Goal: Task Accomplishment & Management: Manage account settings

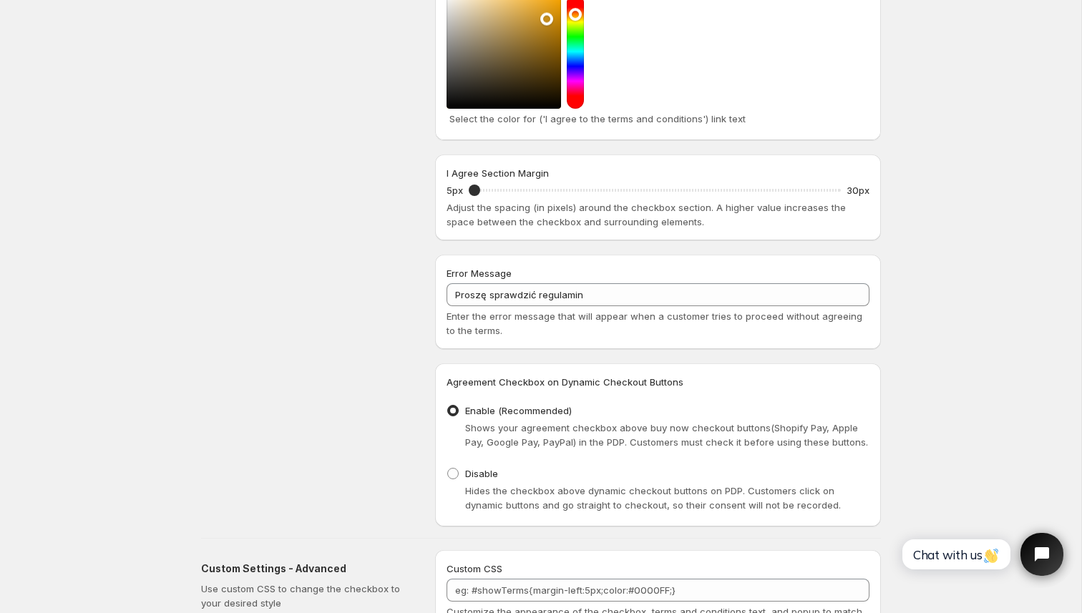
scroll to position [803, 0]
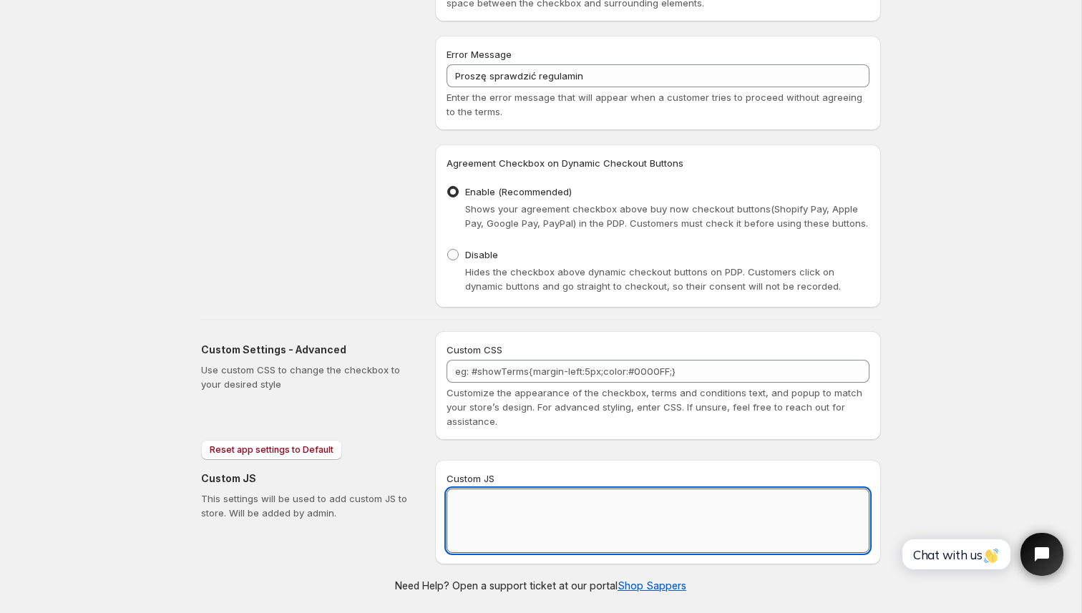
click at [482, 522] on textarea "Custom JS" at bounding box center [658, 521] width 423 height 64
paste textarea "// == Terms and Conditions Checkbox - Superior Implementation == (function () {…"
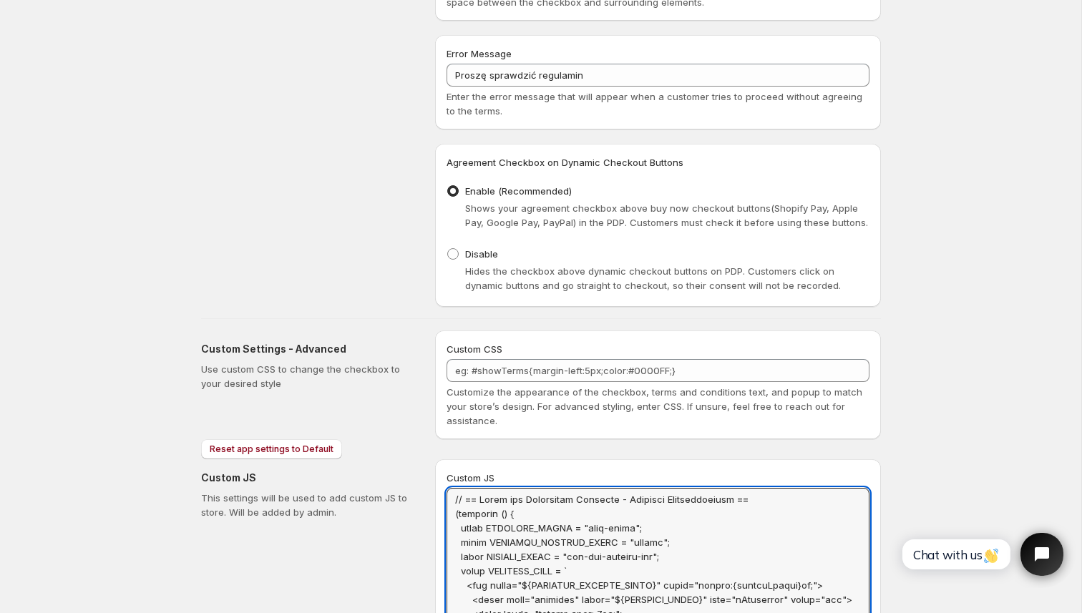
scroll to position [0, 0]
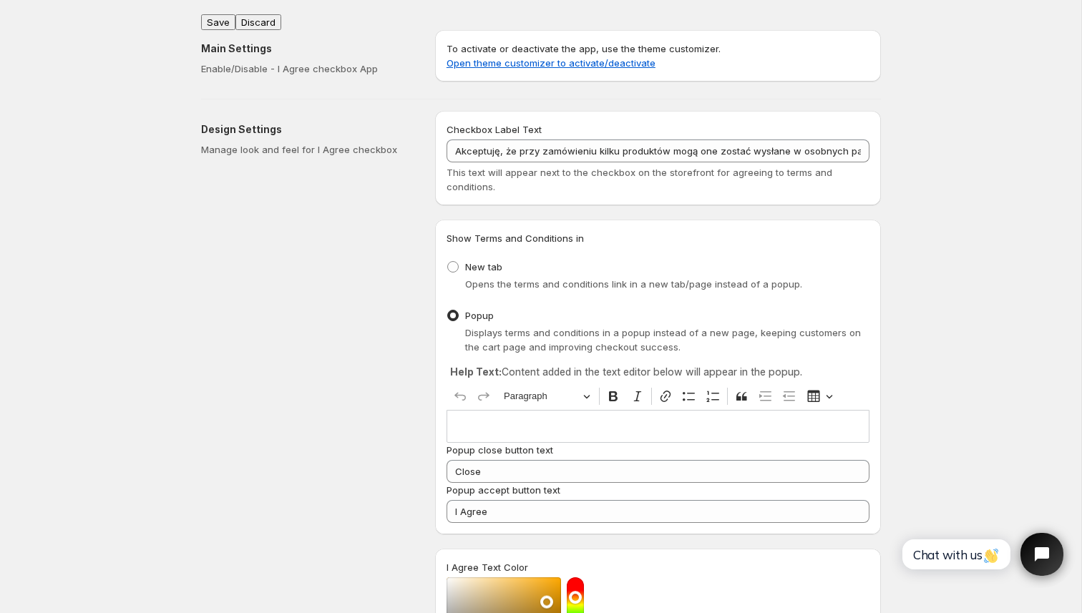
type textarea "// == Terms and Conditions Checkbox - Superior Implementation == (function () {…"
click at [220, 17] on button "Save" at bounding box center [218, 22] width 34 height 16
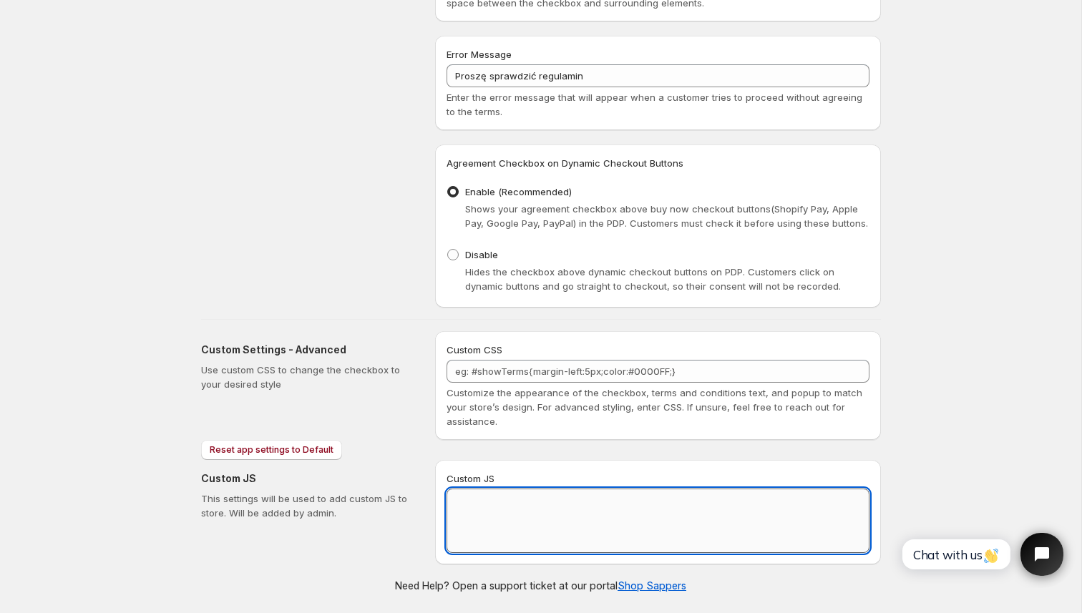
click at [520, 507] on textarea "Custom JS" at bounding box center [658, 521] width 423 height 64
paste textarea "// == Terms and Conditions Checkbox - Superior Implementation == (function () {…"
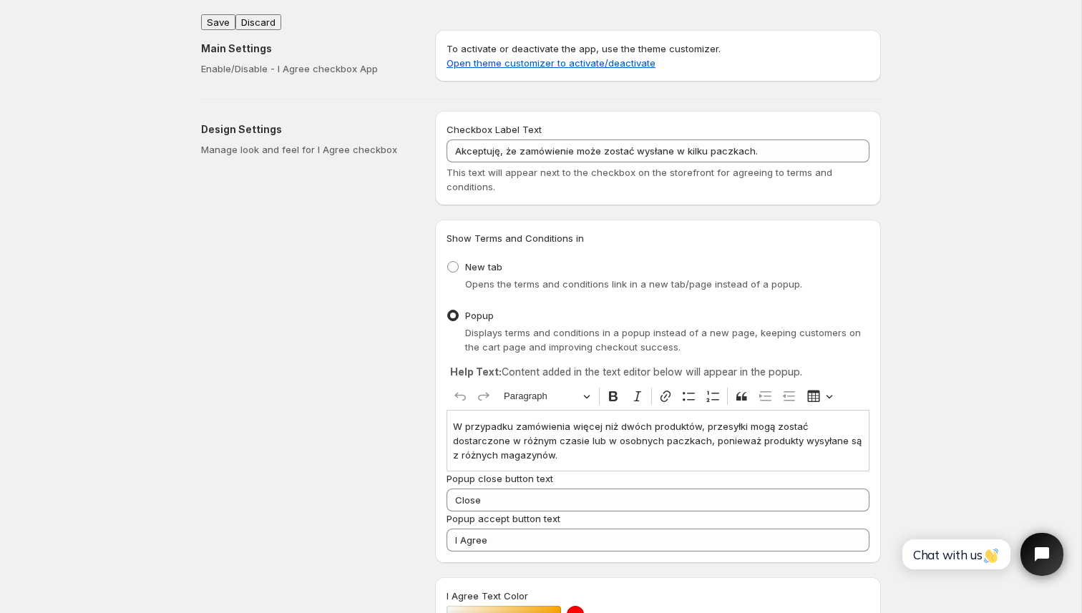
type textarea "// == Terms and Conditions Checkbox - Superior Implementation == (function () {…"
click at [222, 16] on button "Save" at bounding box center [218, 22] width 34 height 16
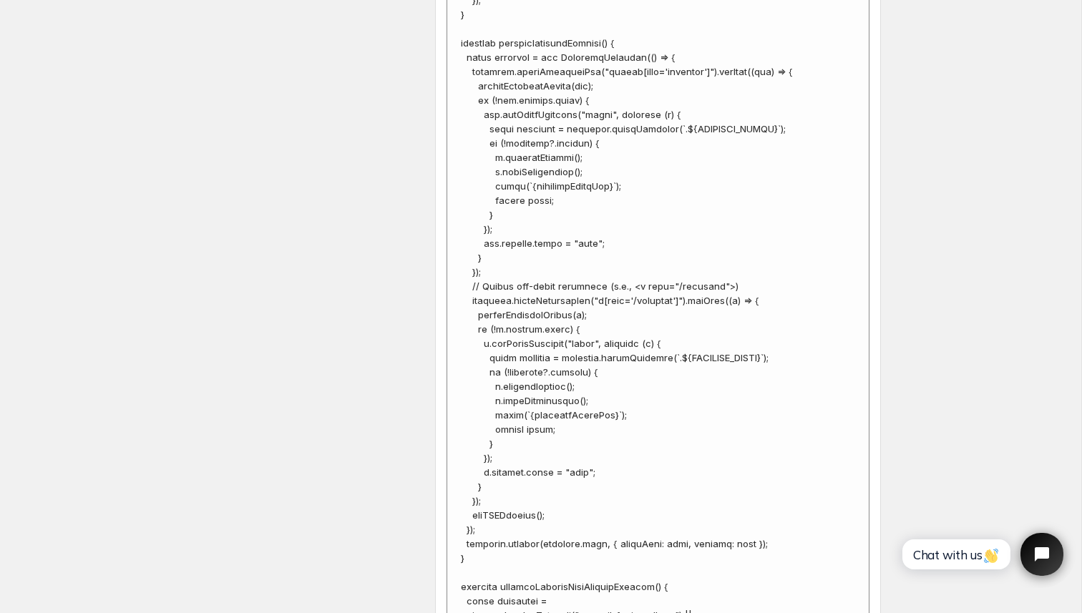
scroll to position [2921, 0]
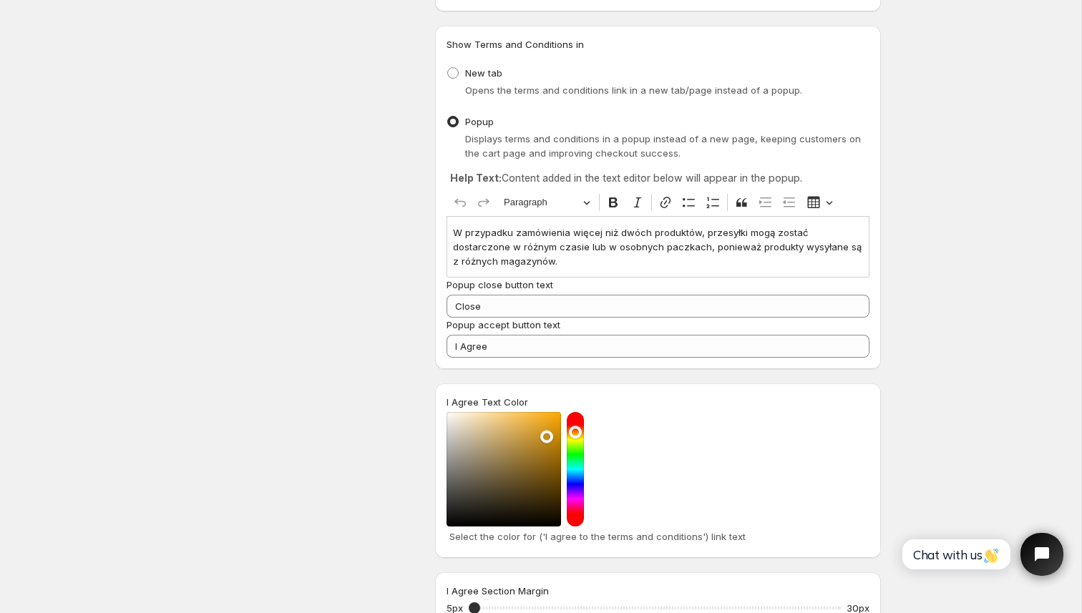
scroll to position [195, 0]
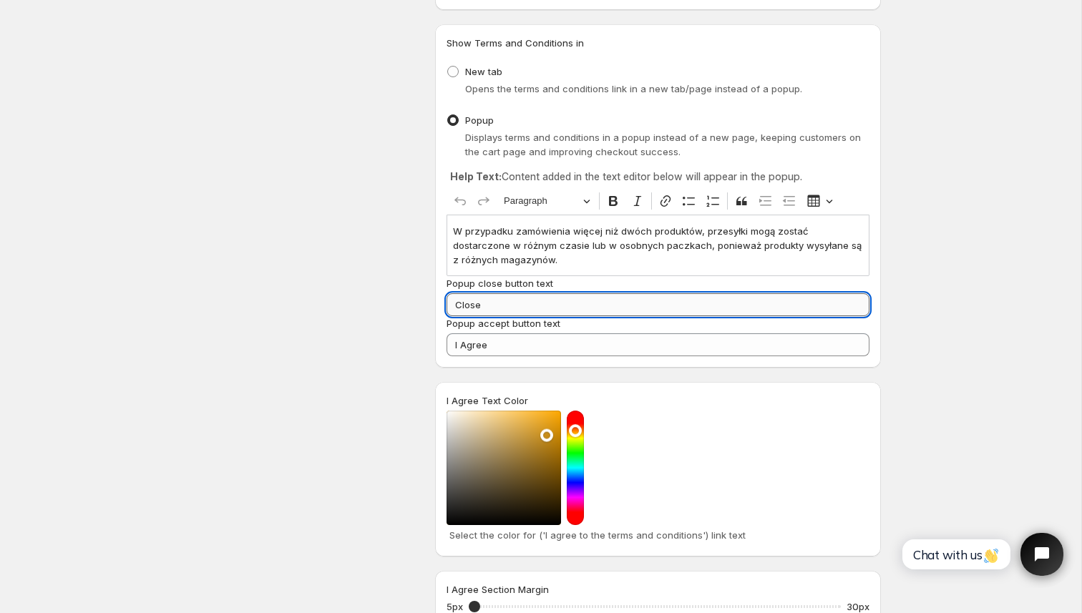
click at [530, 306] on input "Close" at bounding box center [658, 304] width 423 height 23
paste input "Zamknąć"
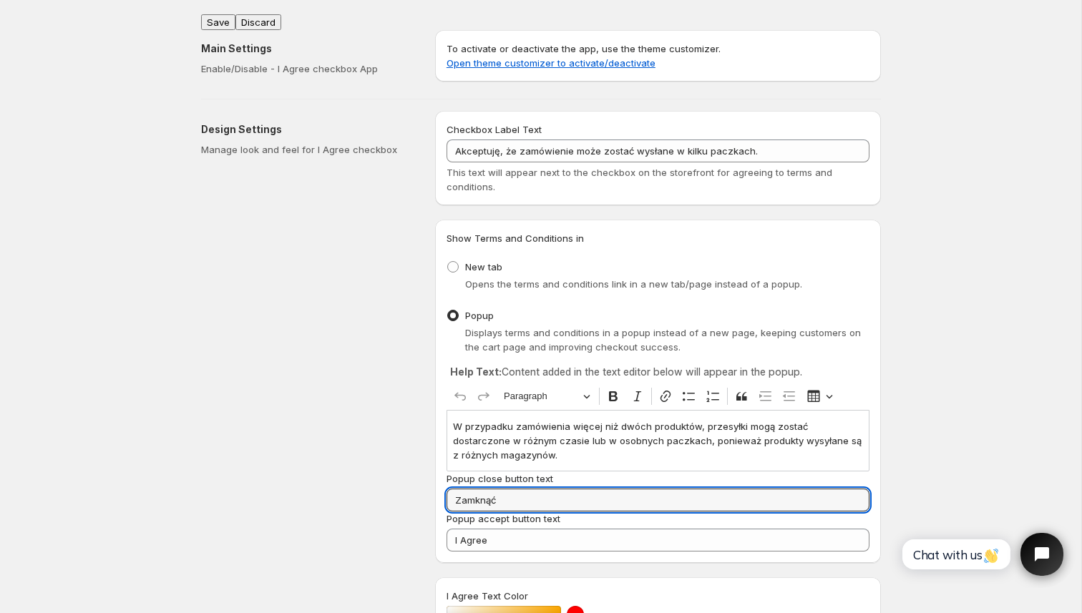
type input "Zamknąć"
click at [213, 16] on button "Save" at bounding box center [218, 22] width 34 height 16
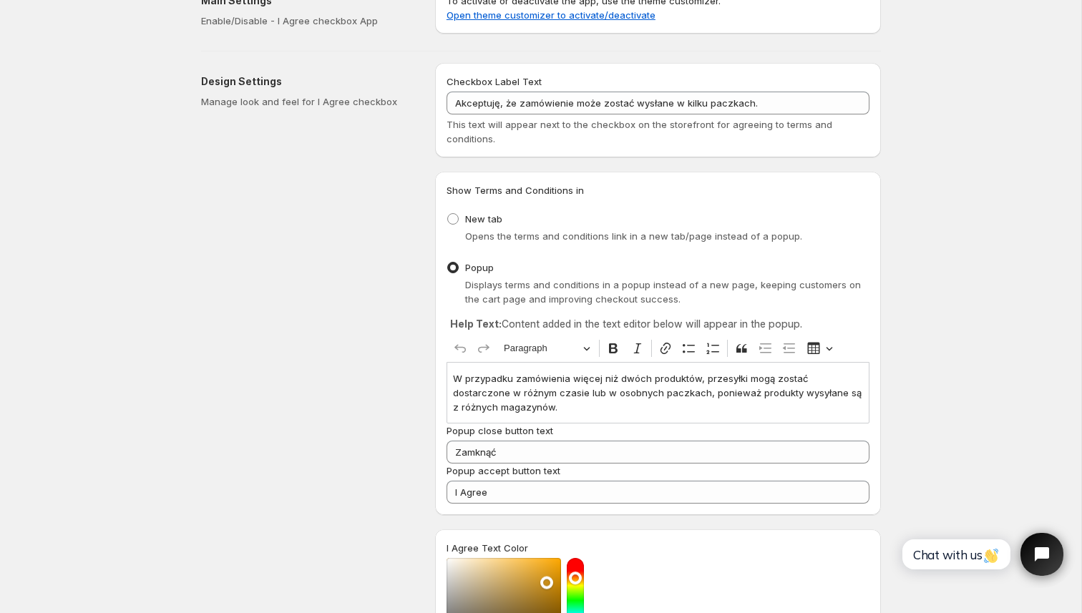
scroll to position [49, 0]
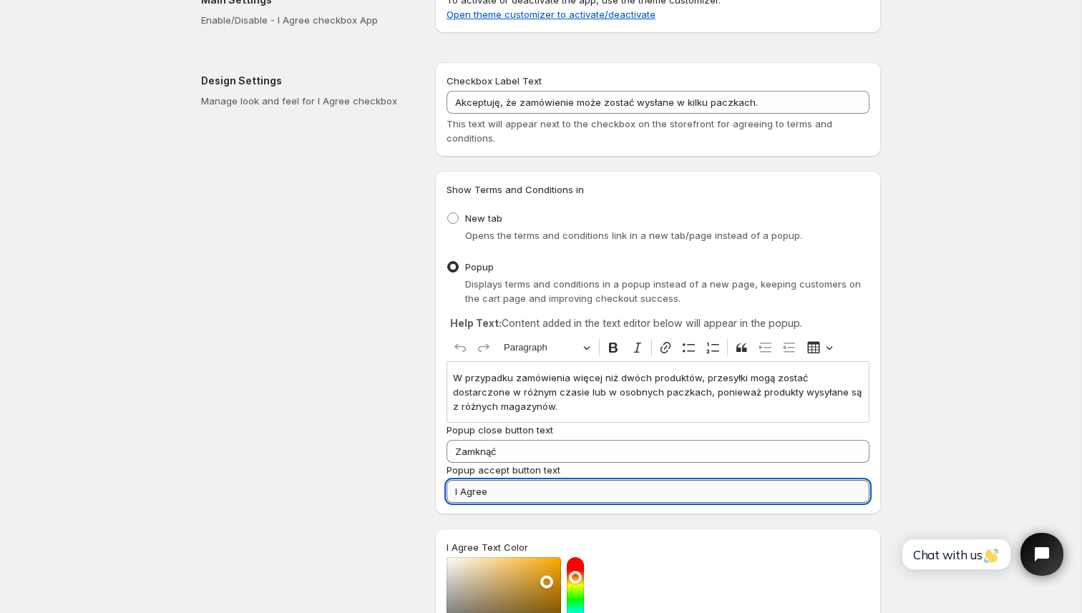
click at [510, 500] on input "I Agree" at bounding box center [658, 491] width 423 height 23
paste input "Zgadzam się"
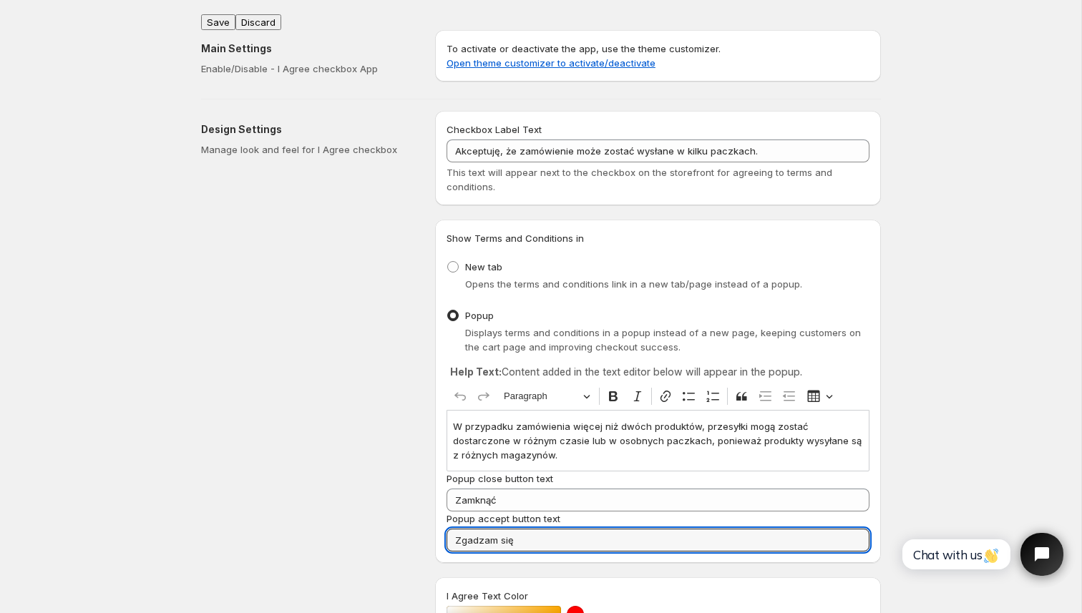
type input "Zgadzam się"
click at [216, 16] on button "Save" at bounding box center [218, 22] width 34 height 16
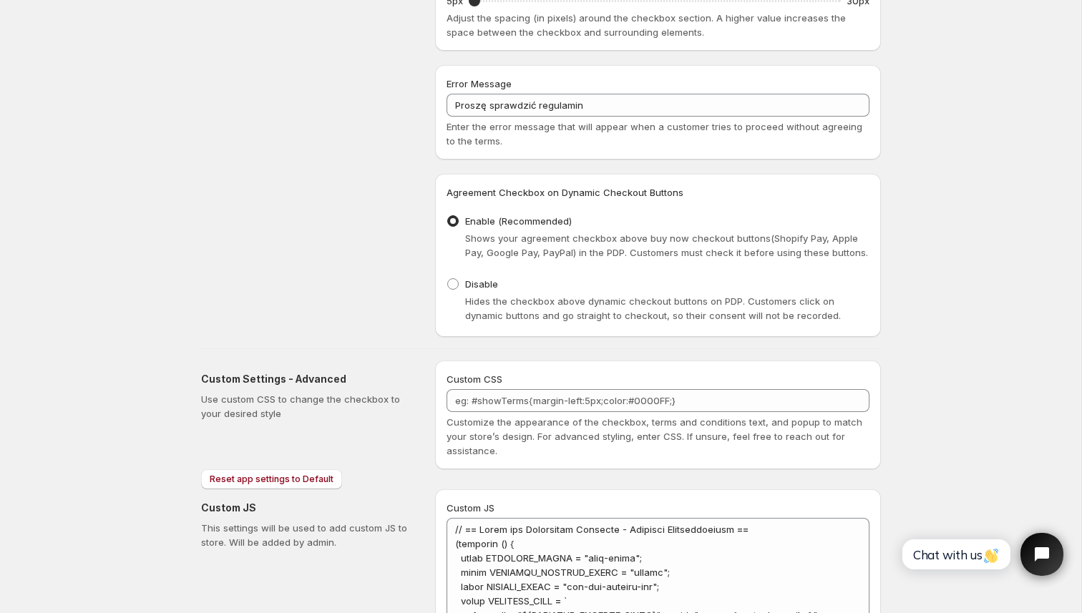
scroll to position [791, 0]
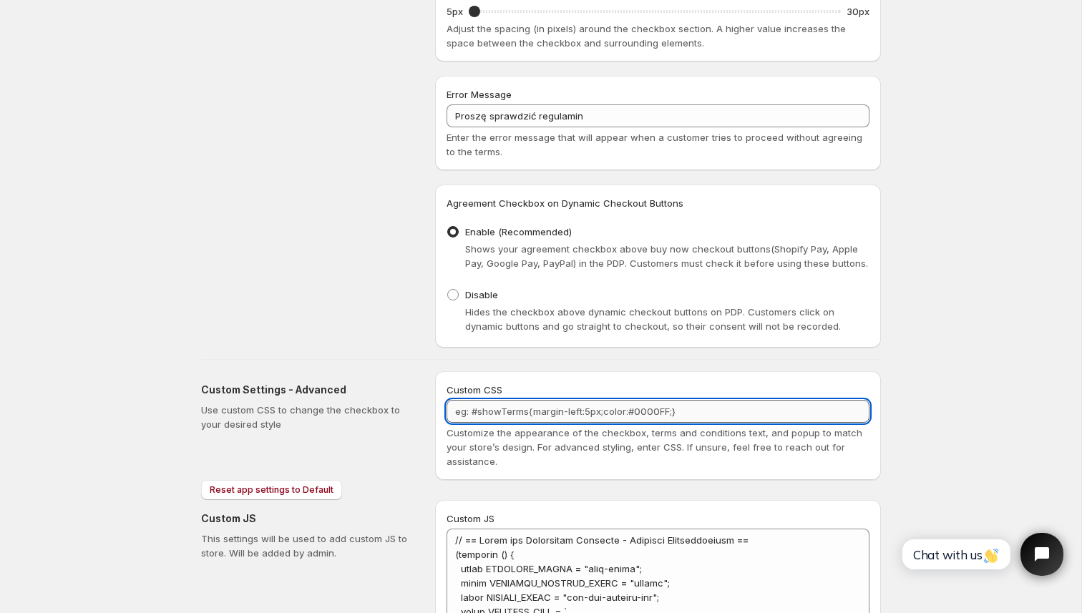
click at [558, 420] on textarea "Custom CSS" at bounding box center [658, 411] width 423 height 23
type textarea "t"
paste textarea "C8A27C"
click at [632, 412] on textarea ".tingle-btn--primary{background-color:C8A27C !important;}" at bounding box center [658, 411] width 423 height 23
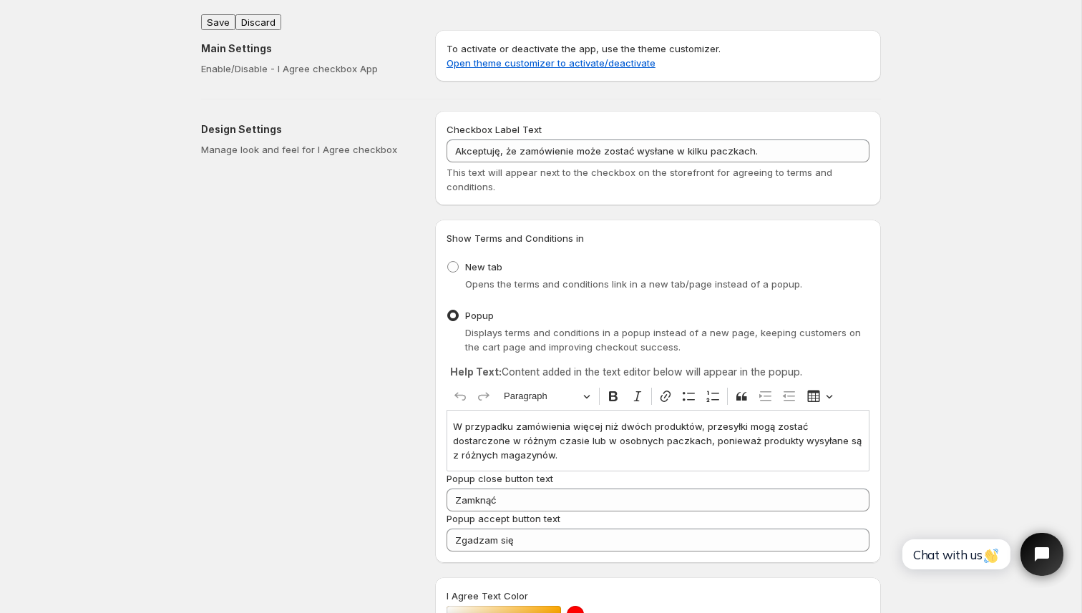
type textarea ".[PERSON_NAME]-btn--primary{background-color:#C8A27C !important;}"
click at [223, 15] on button "Save" at bounding box center [218, 22] width 34 height 16
click at [323, 258] on div "Design Settings Manage look and feel for I Agree checkbox" at bounding box center [312, 625] width 223 height 1028
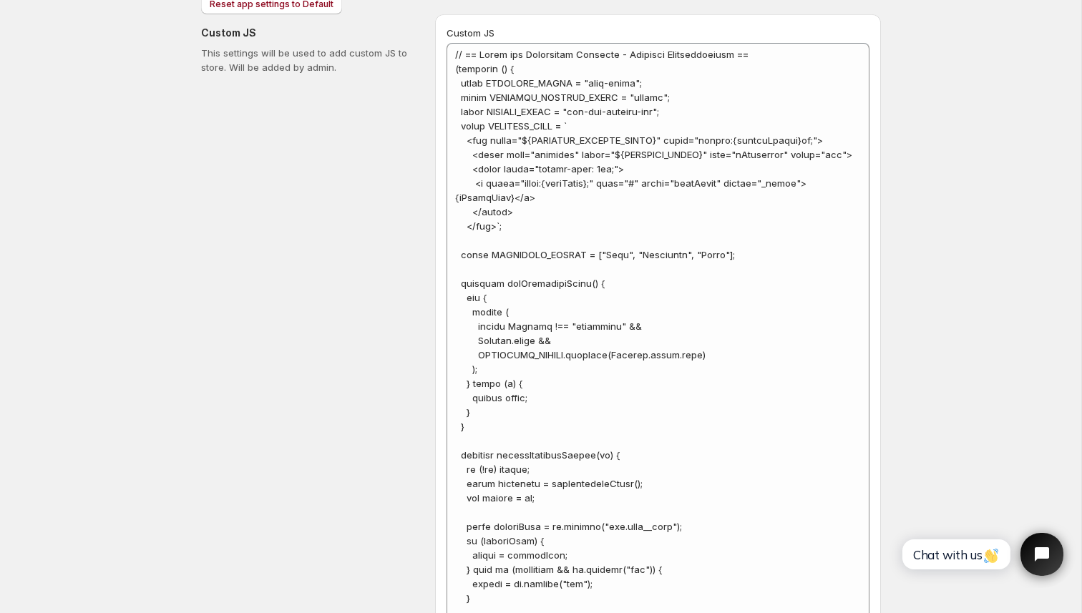
scroll to position [1634, 0]
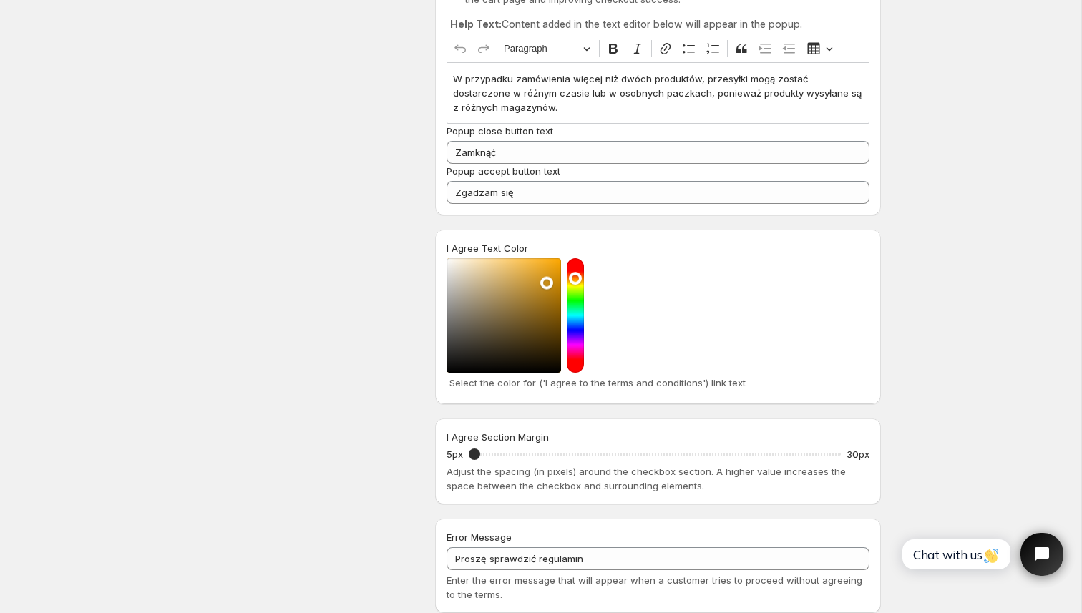
scroll to position [347, 0]
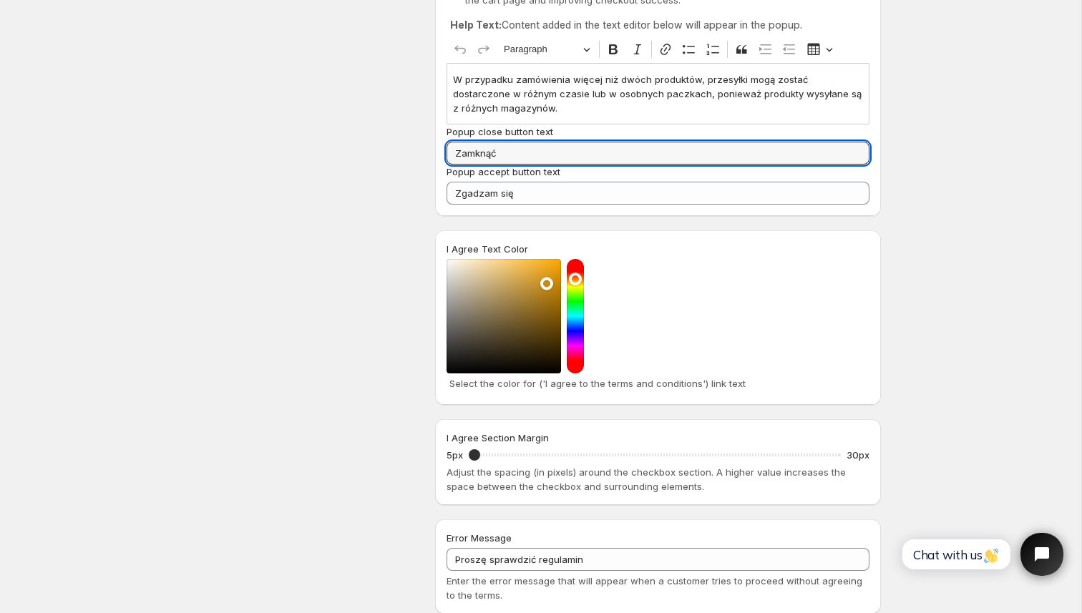
drag, startPoint x: 528, startPoint y: 150, endPoint x: 423, endPoint y: 150, distance: 105.2
click at [423, 150] on div "Design Settings Manage look and feel for I Agree checkbox Checkbox Label Text A…" at bounding box center [535, 271] width 691 height 1039
paste input "ij"
type input "Zamknij"
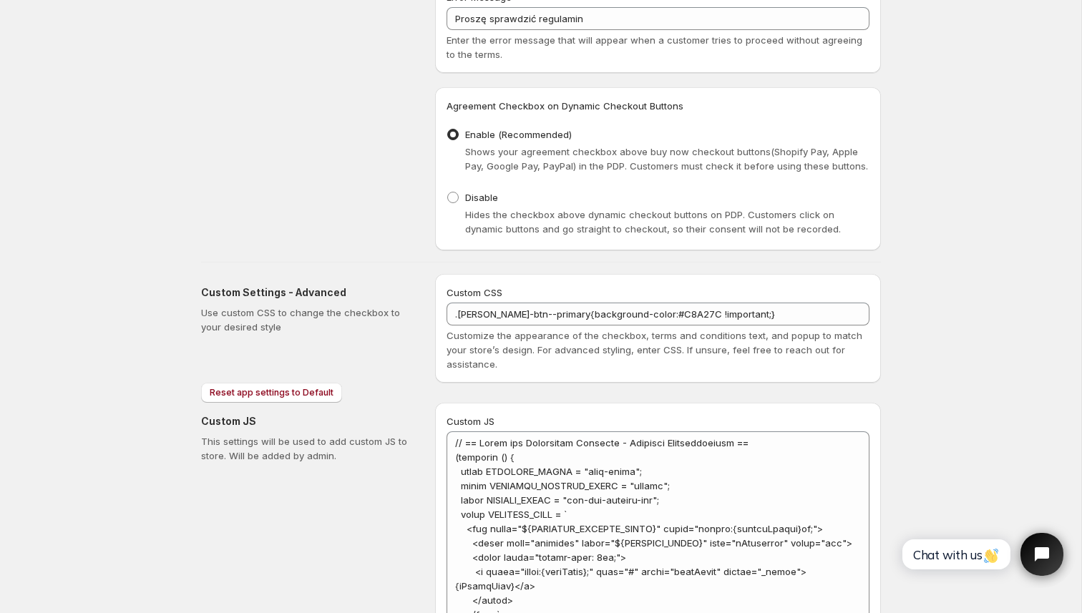
scroll to position [893, 0]
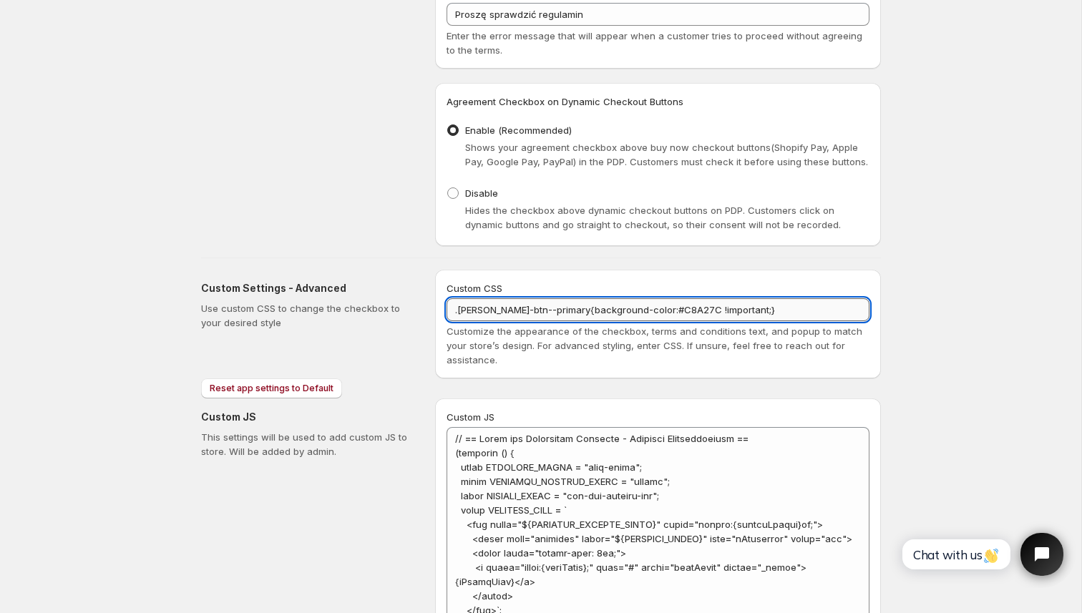
click at [769, 314] on textarea ".[PERSON_NAME]-btn--primary{background-color:#C8A27C !important;}" at bounding box center [658, 309] width 423 height 23
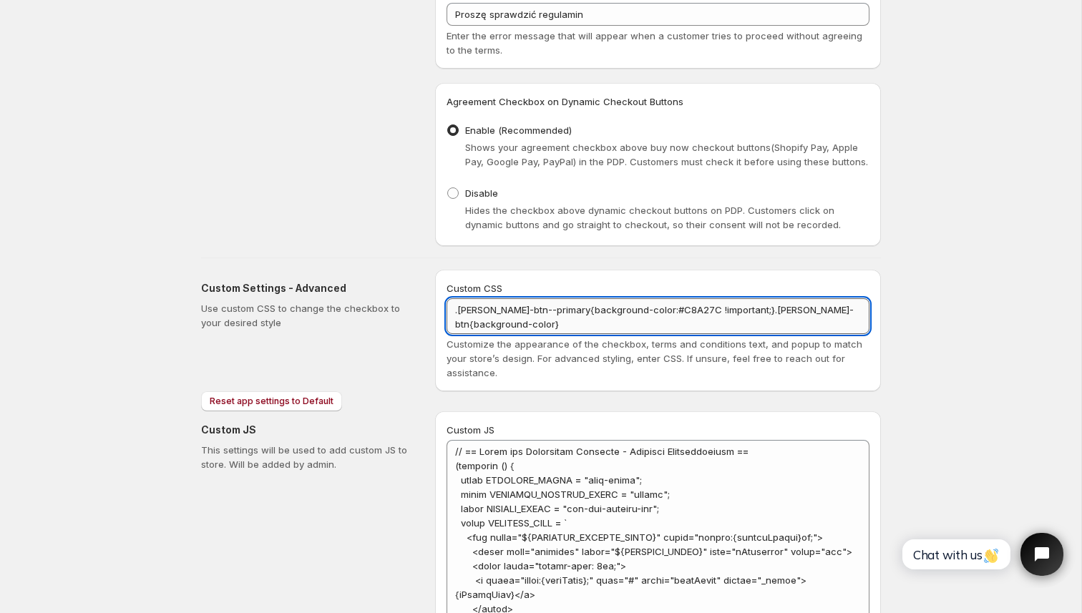
scroll to position [1, 0]
paste textarea "#412C13"
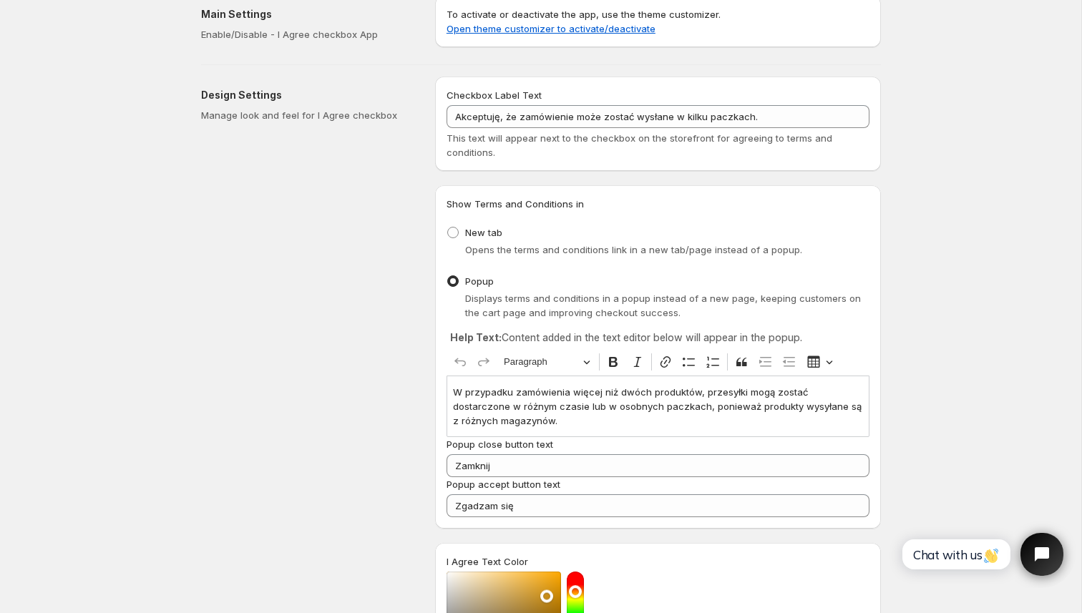
scroll to position [0, 0]
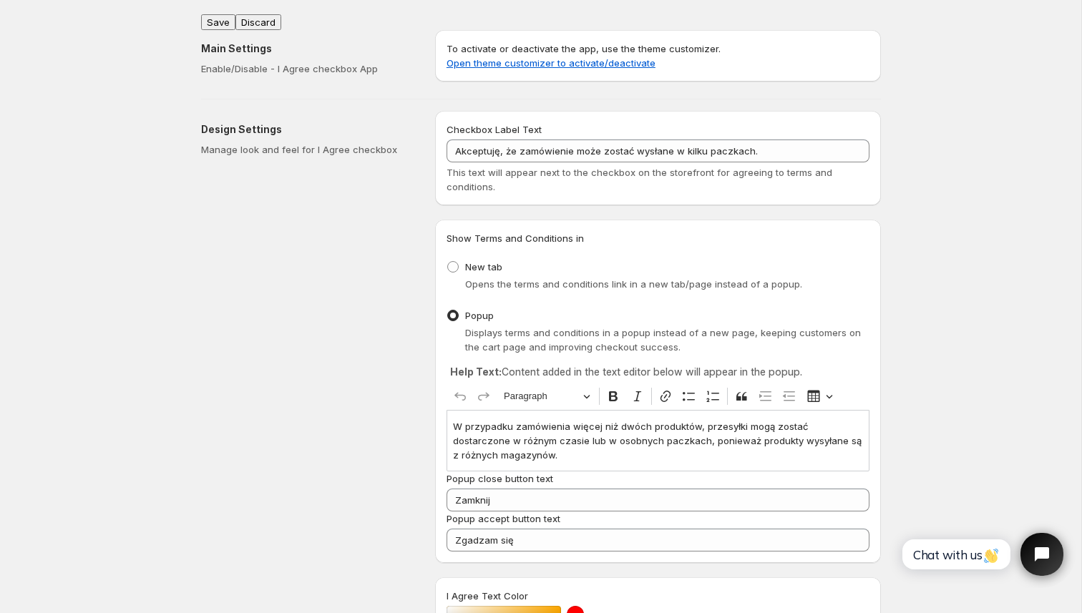
type textarea ".[PERSON_NAME]-btn--primary{background-color:#C8A27C !important;}.[PERSON_NAME]…"
click at [217, 16] on button "Save" at bounding box center [218, 22] width 34 height 16
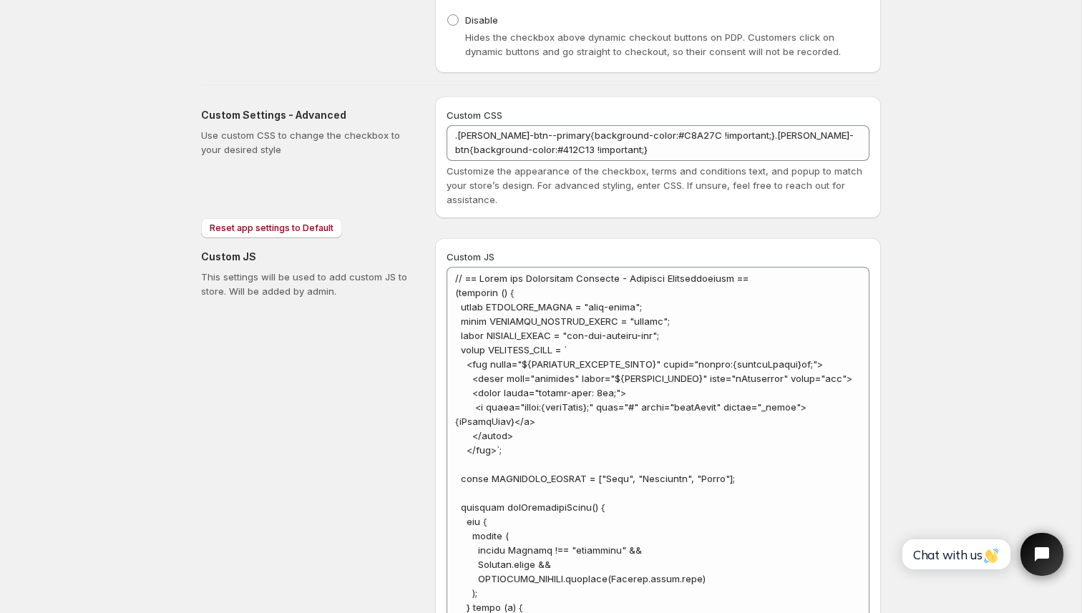
scroll to position [1060, 0]
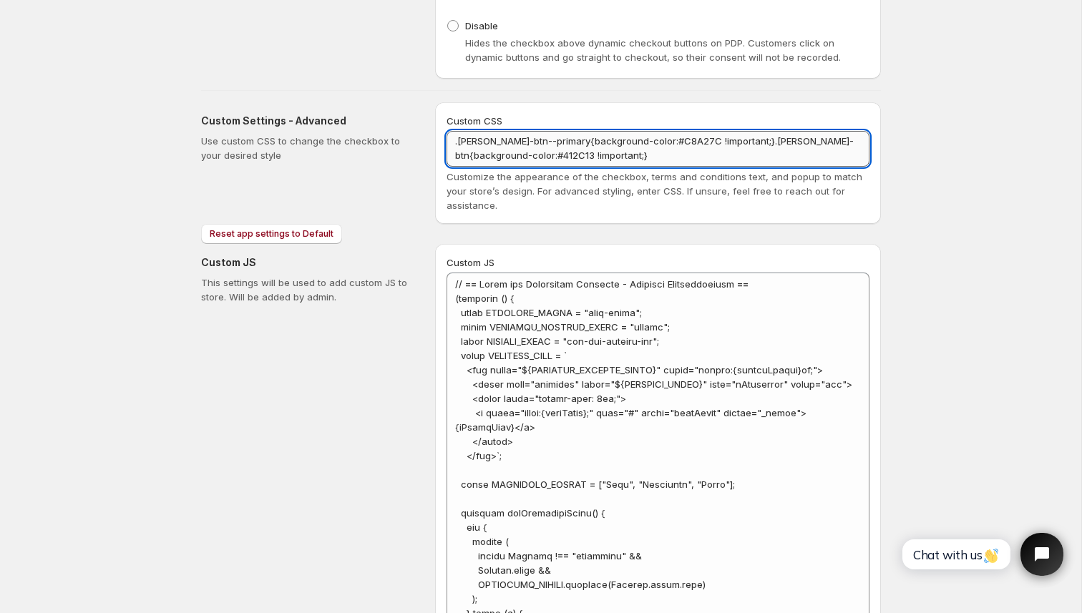
click at [454, 142] on textarea ".[PERSON_NAME]-btn--primary{background-color:#C8A27C !important;}.[PERSON_NAME]…" at bounding box center [658, 149] width 423 height 36
paste textarea ".[PERSON_NAME]-btn"
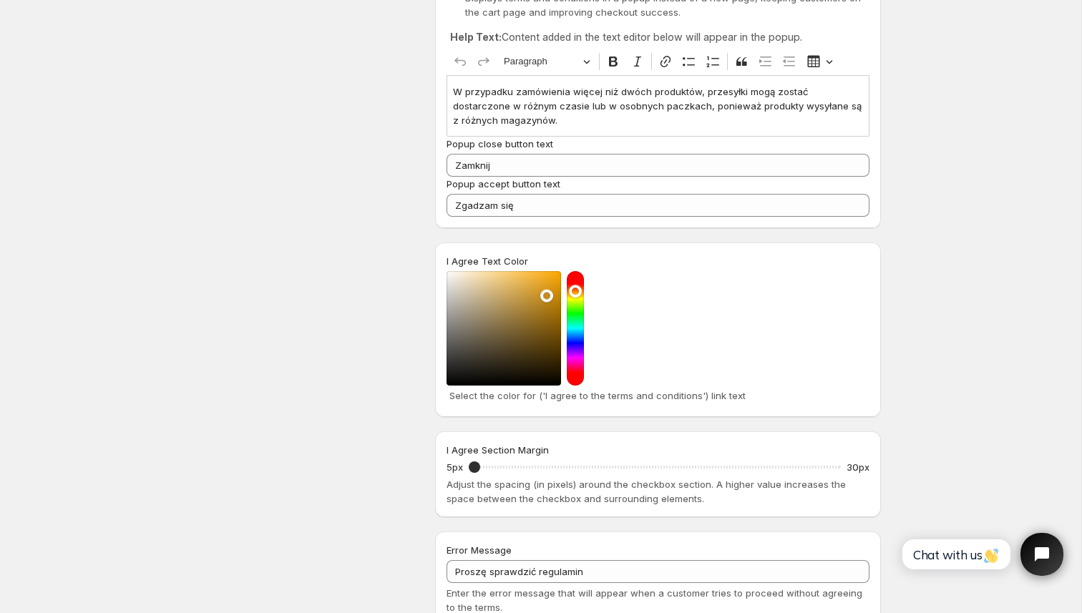
scroll to position [0, 0]
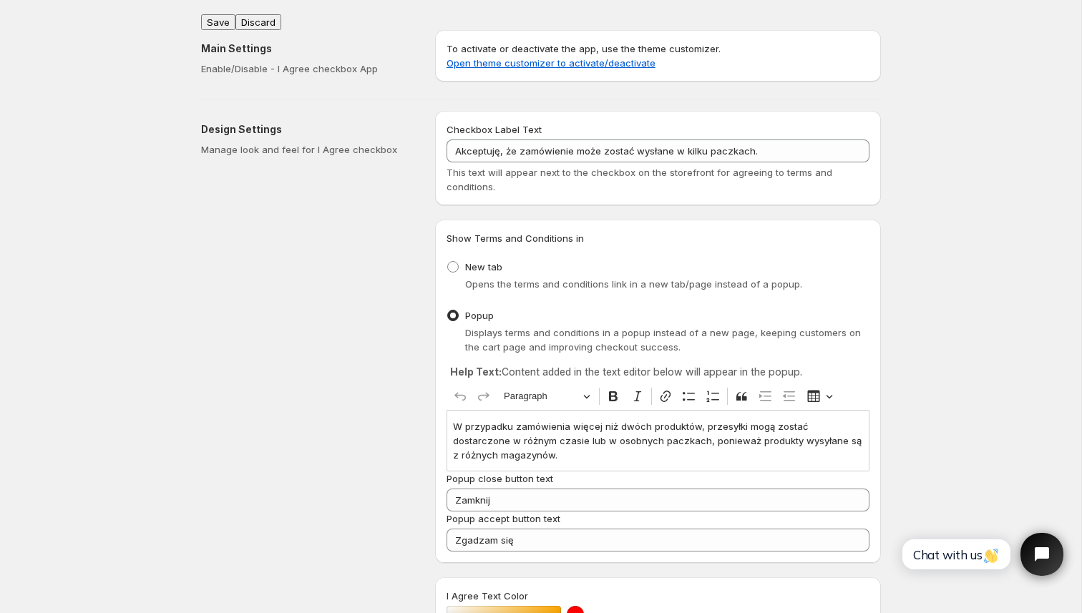
click at [214, 15] on button "Save" at bounding box center [218, 22] width 34 height 16
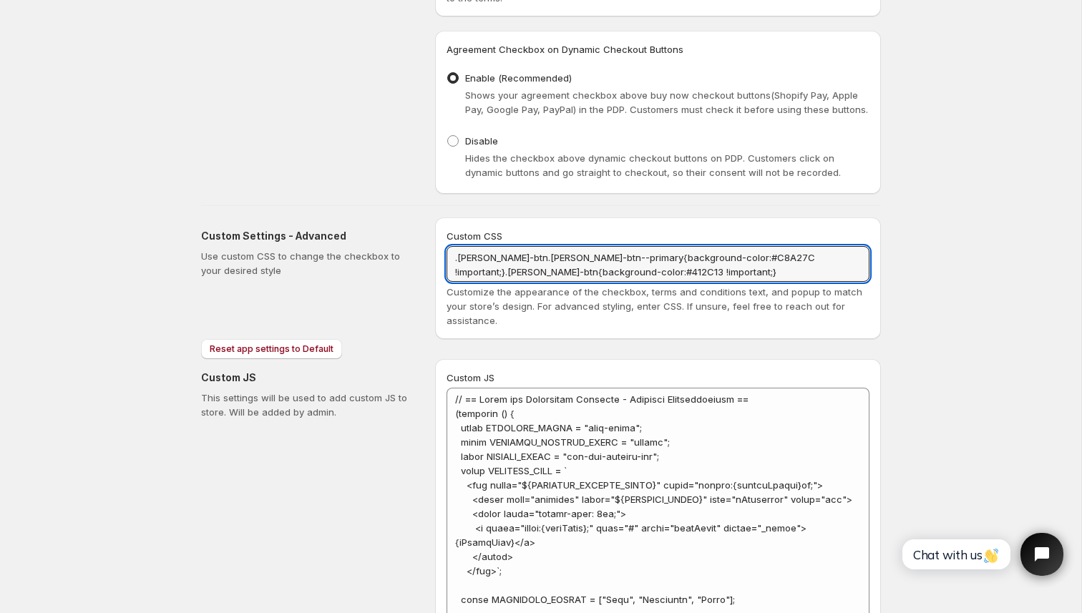
drag, startPoint x: 777, startPoint y: 256, endPoint x: 371, endPoint y: 253, distance: 405.1
click at [371, 253] on div "Custom Settings - Advanced Use custom CSS to change the checkbox to your desire…" at bounding box center [535, 272] width 691 height 133
click at [648, 261] on textarea ".[PERSON_NAME]-btn.[PERSON_NAME]-btn--primary{background-color:#C8A27C !importa…" at bounding box center [658, 264] width 423 height 36
drag, startPoint x: 669, startPoint y: 273, endPoint x: 774, endPoint y: 258, distance: 105.7
click at [774, 258] on textarea ".[PERSON_NAME]-btn.[PERSON_NAME]-btn--primary{background-color:#C8A27C !importa…" at bounding box center [658, 264] width 423 height 36
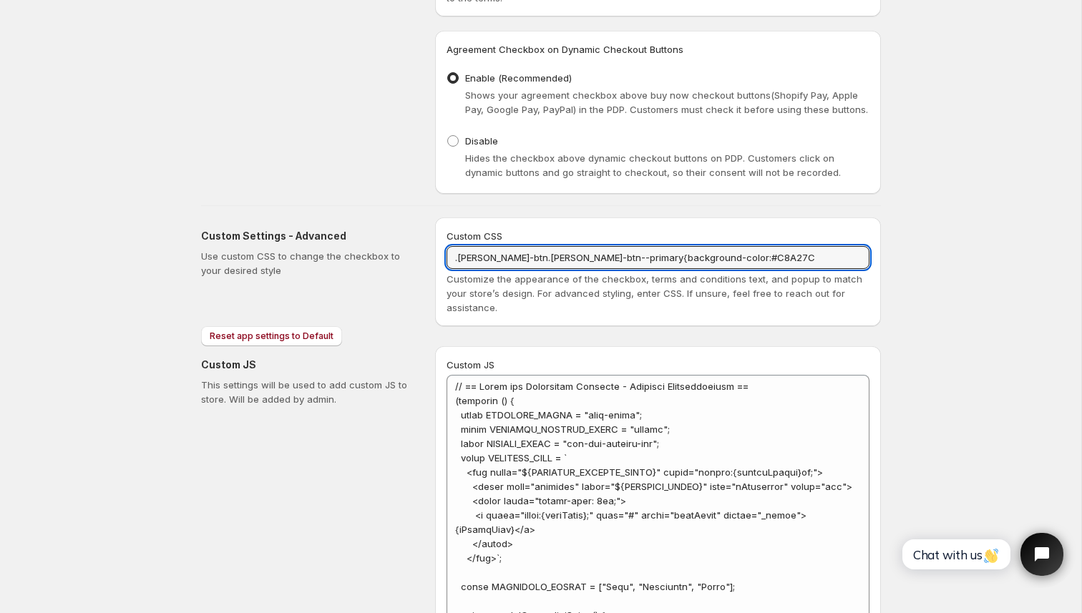
drag, startPoint x: 501, startPoint y: 258, endPoint x: 410, endPoint y: 251, distance: 91.2
click at [410, 251] on div "Custom Settings - Advanced Use custom CSS to change the checkbox to your desire…" at bounding box center [535, 266] width 691 height 120
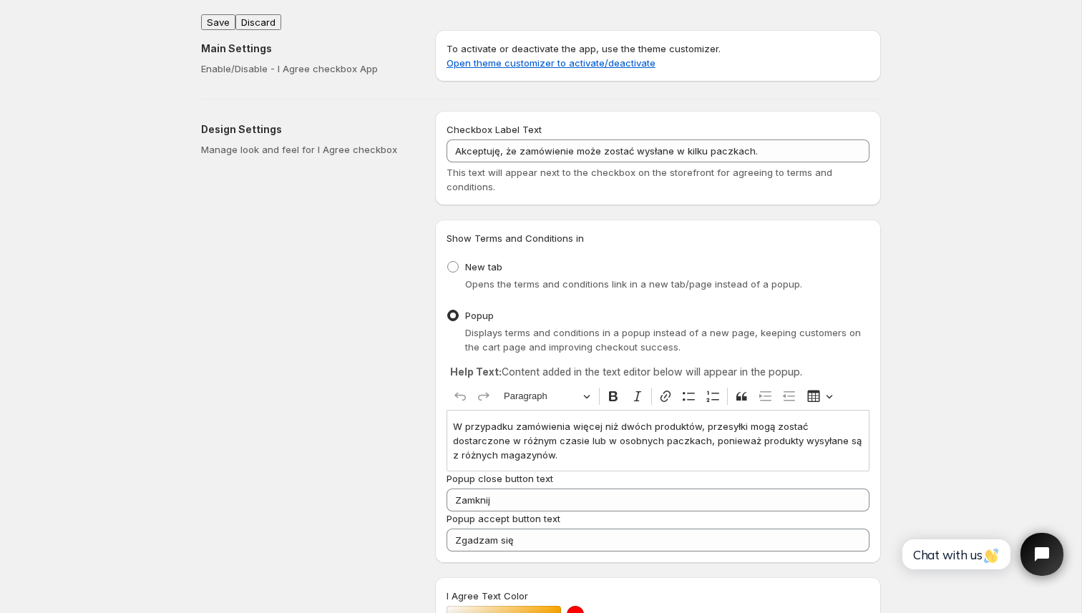
type textarea ".[PERSON_NAME]-btn--primary{background-color:#C8A27C !important;}"
click at [222, 16] on button "Save" at bounding box center [218, 22] width 34 height 16
click at [360, 274] on div "Design Settings Manage look and feel for I Agree checkbox" at bounding box center [312, 625] width 223 height 1028
